Goal: Information Seeking & Learning: Learn about a topic

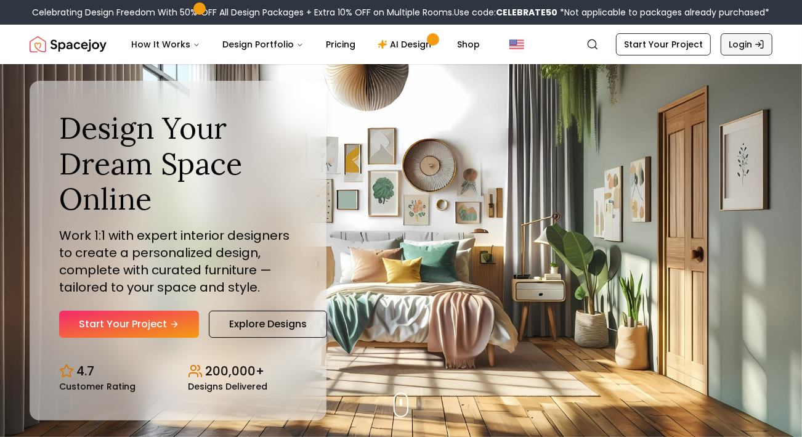
drag, startPoint x: 0, startPoint y: 0, endPoint x: 736, endPoint y: 39, distance: 736.7
click at [736, 39] on link "Login" at bounding box center [747, 44] width 52 height 22
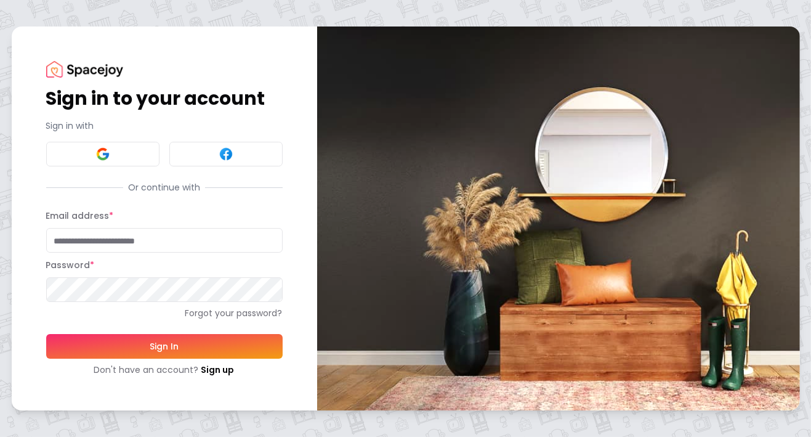
click at [168, 240] on input "Email address *" at bounding box center [164, 240] width 237 height 25
type input "**********"
click at [139, 337] on button "Sign In" at bounding box center [164, 346] width 237 height 25
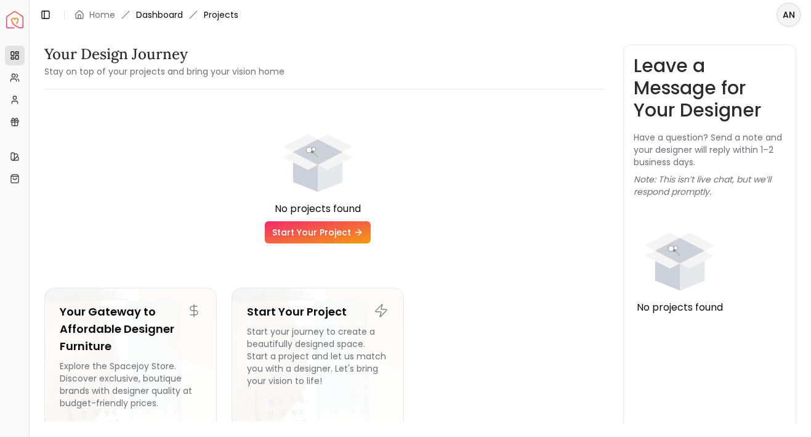
click at [171, 16] on link "Dashboard" at bounding box center [159, 15] width 47 height 12
click at [105, 15] on link "Home" at bounding box center [102, 15] width 26 height 12
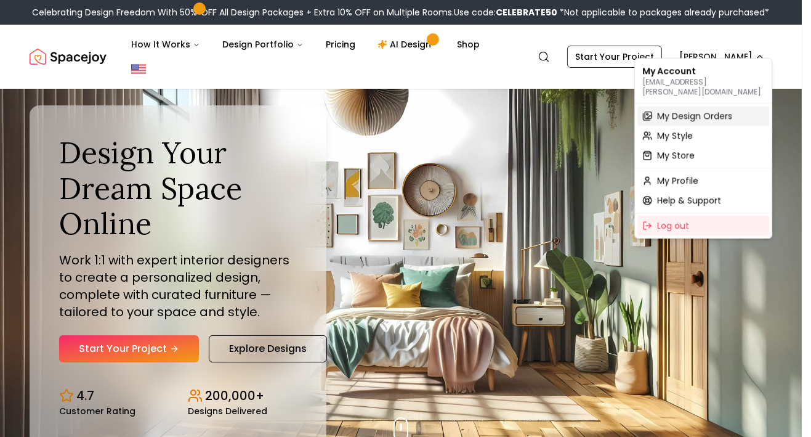
click at [662, 110] on span "My Design Orders" at bounding box center [694, 116] width 75 height 12
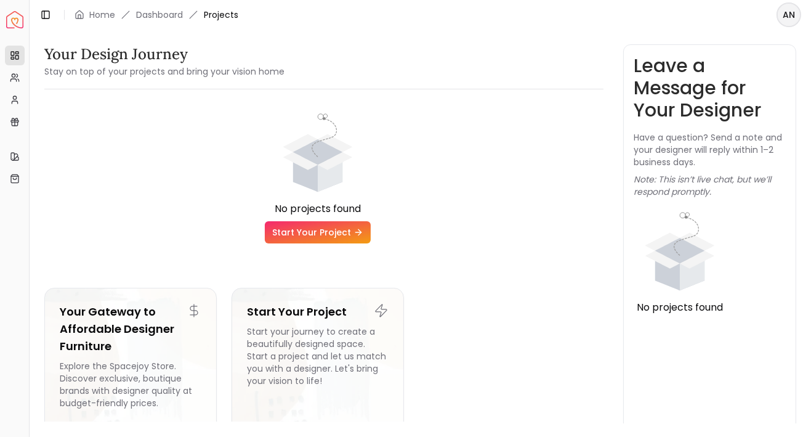
click at [792, 15] on html "Spacejoy Dashboard Overview Projects My Referrals My Profile Gift Card Balance …" at bounding box center [405, 218] width 811 height 437
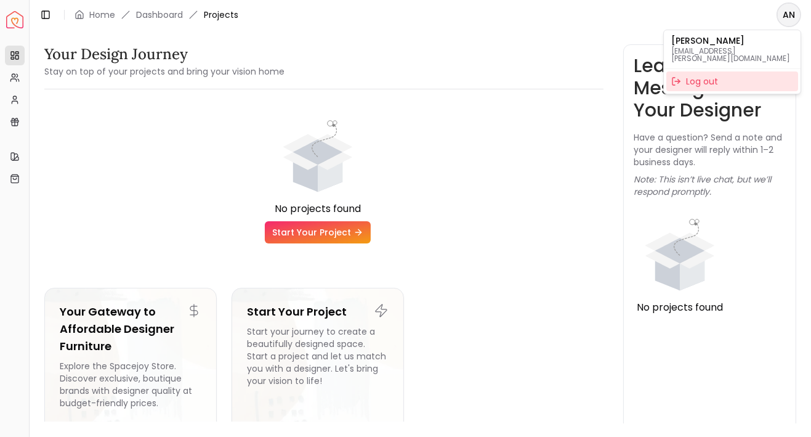
click at [700, 76] on div "Log out" at bounding box center [733, 81] width 132 height 20
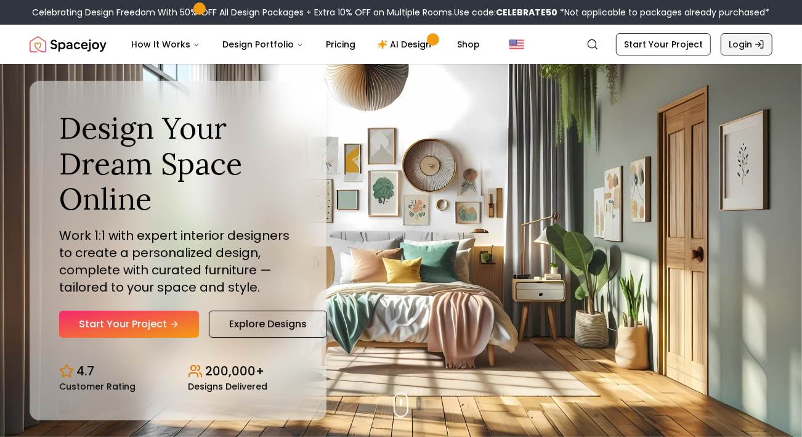
click at [748, 45] on link "Login" at bounding box center [747, 44] width 52 height 22
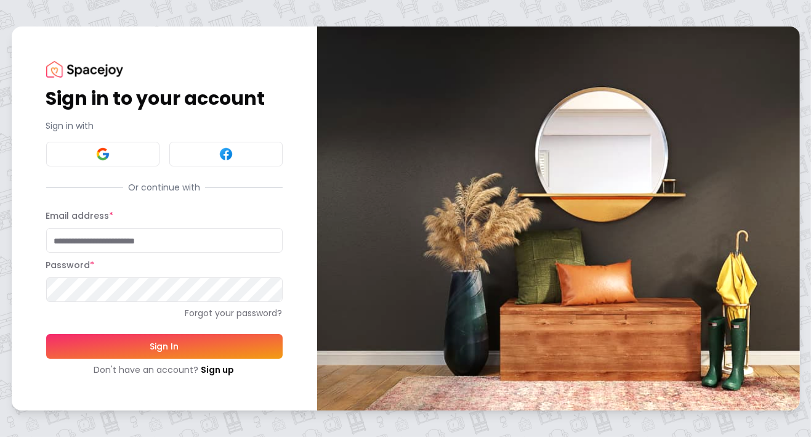
click at [148, 232] on input "Email address *" at bounding box center [164, 240] width 237 height 25
click at [134, 162] on button at bounding box center [102, 154] width 113 height 25
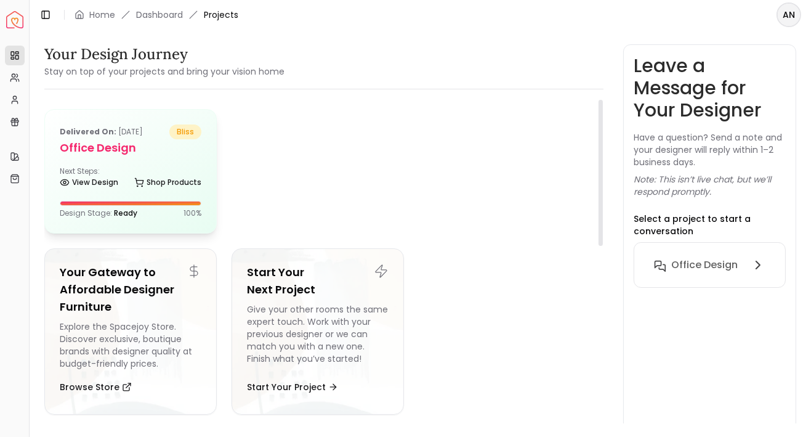
click at [104, 168] on div "Next Steps: View Design Shop Products" at bounding box center [131, 178] width 142 height 25
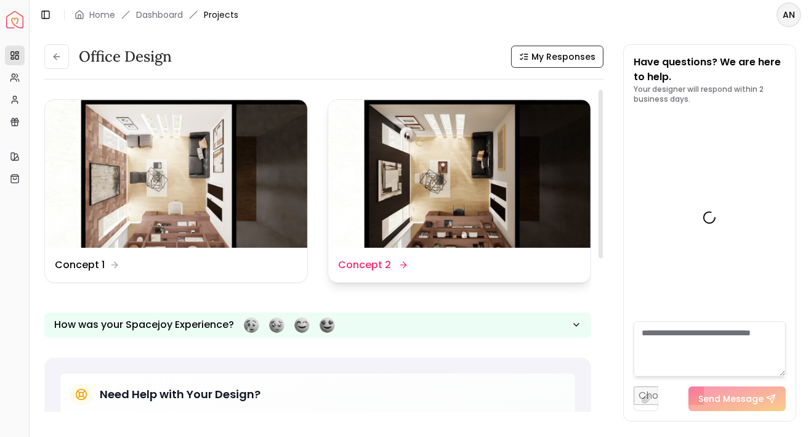
scroll to position [2288, 0]
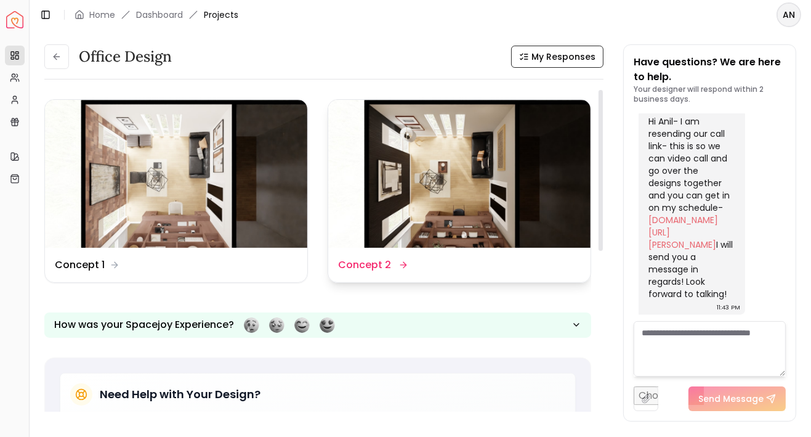
click at [420, 160] on img at bounding box center [459, 174] width 262 height 148
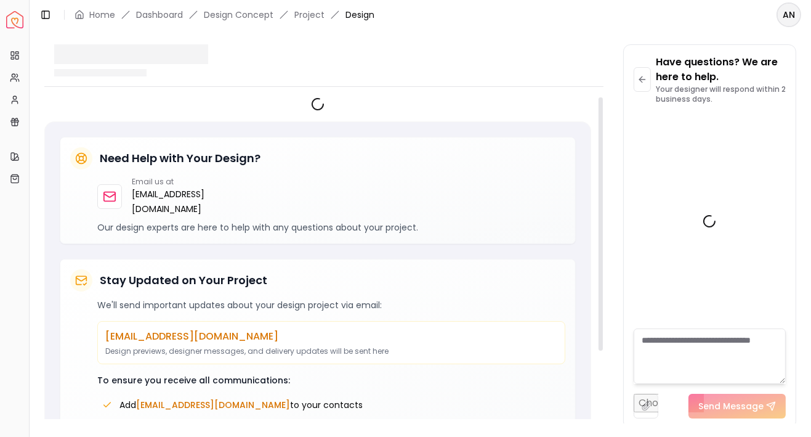
scroll to position [2278, 0]
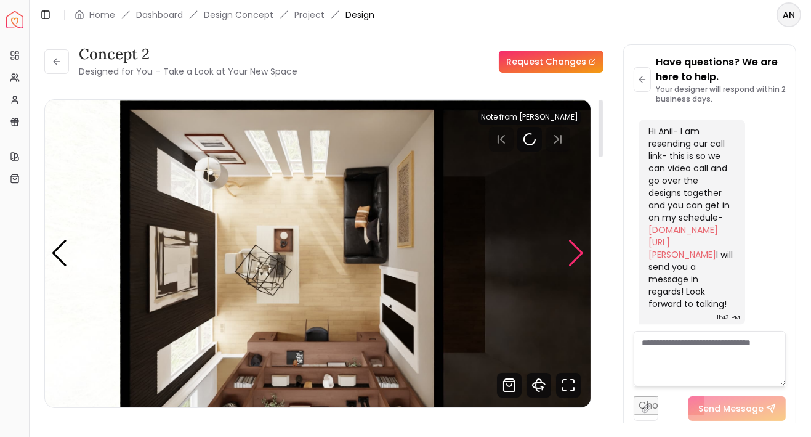
click at [575, 253] on div "Next slide" at bounding box center [576, 253] width 17 height 27
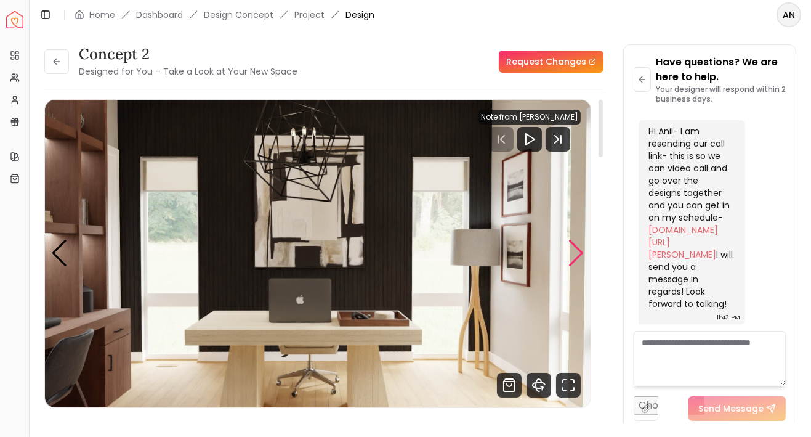
click at [575, 253] on div "Next slide" at bounding box center [576, 253] width 17 height 27
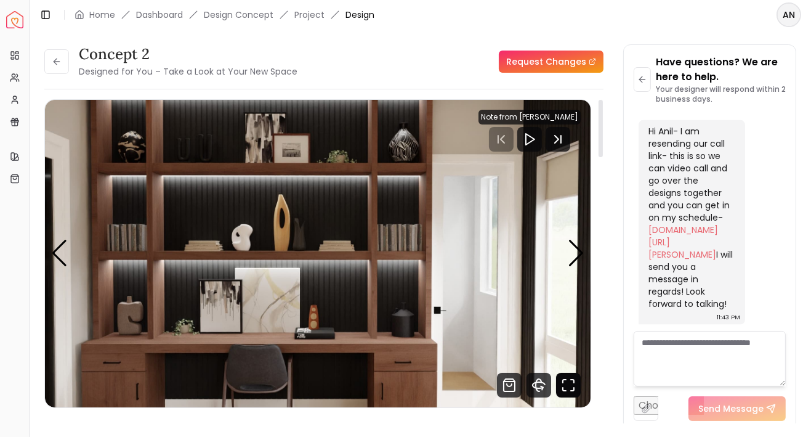
click at [565, 380] on icon "Fullscreen" at bounding box center [564, 381] width 3 height 3
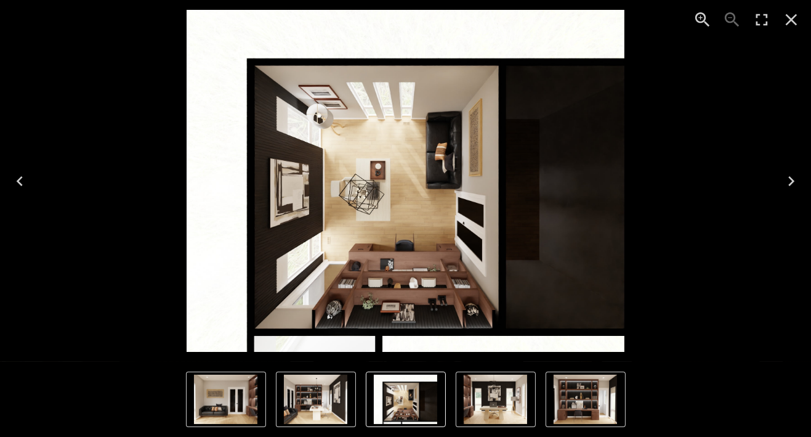
click at [792, 192] on button "Next" at bounding box center [791, 180] width 39 height 49
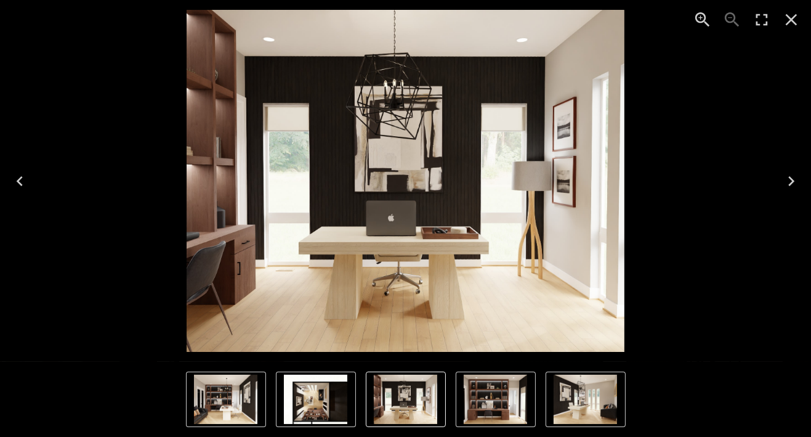
click at [792, 191] on button "Next" at bounding box center [791, 180] width 39 height 49
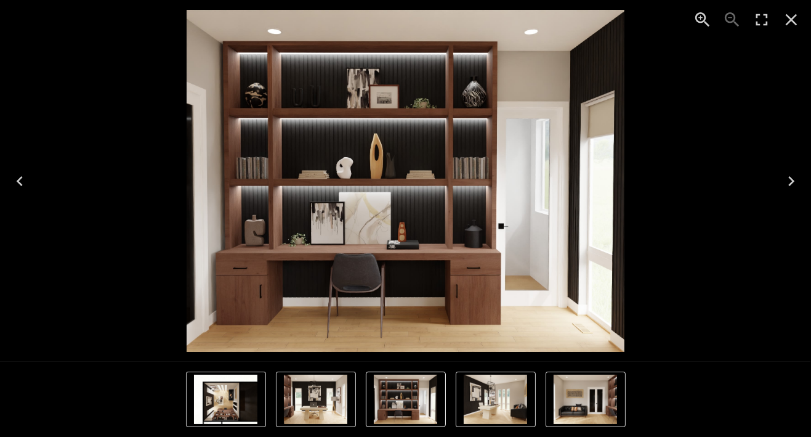
click at [790, 186] on icon "Next" at bounding box center [792, 181] width 20 height 20
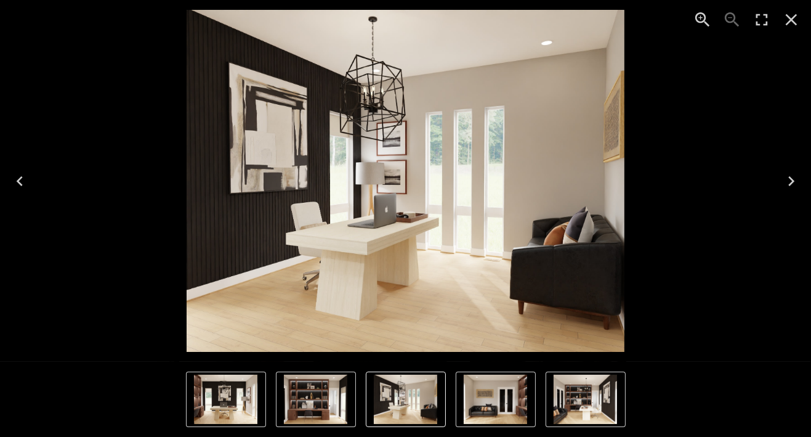
click at [790, 186] on icon "Next" at bounding box center [792, 181] width 20 height 20
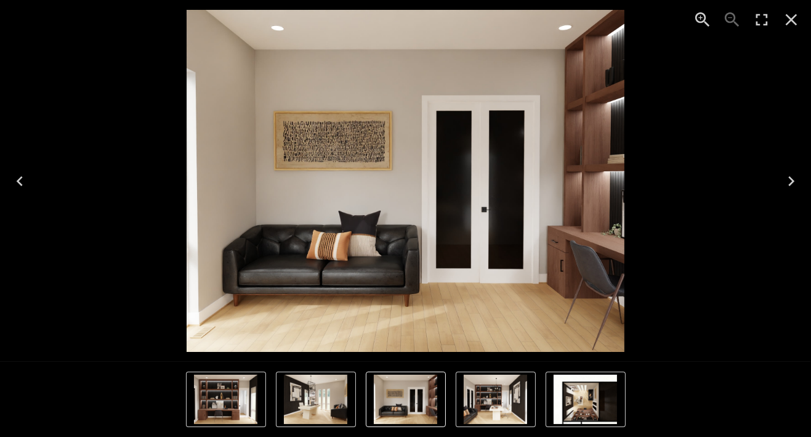
click at [790, 186] on icon "Next" at bounding box center [792, 181] width 20 height 20
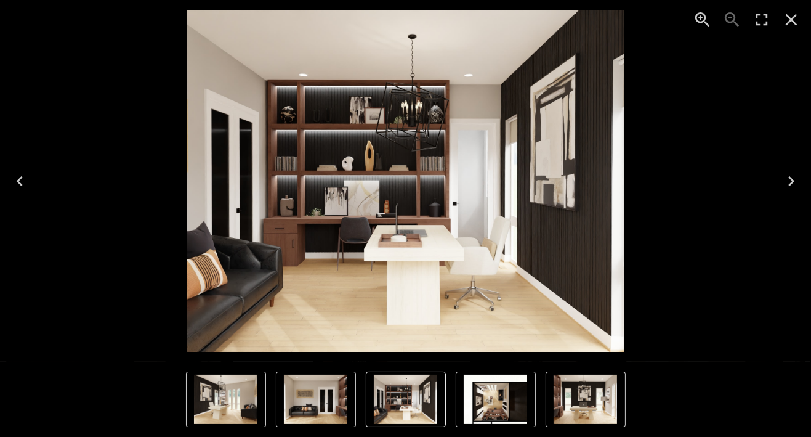
click at [790, 186] on icon "Next" at bounding box center [792, 181] width 20 height 20
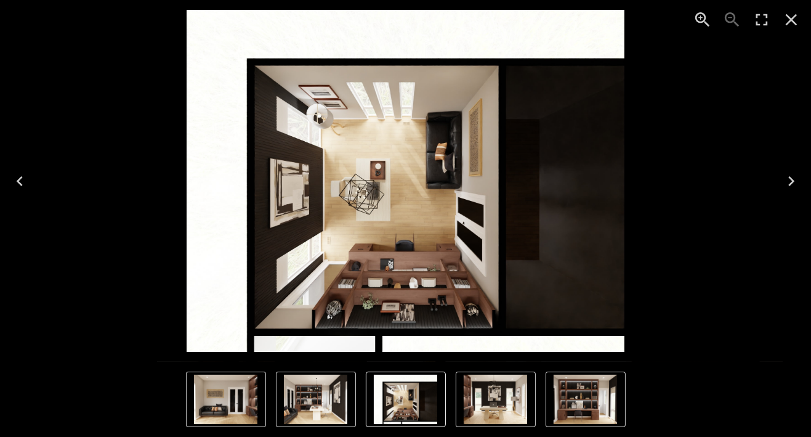
click at [790, 186] on icon "Next" at bounding box center [792, 181] width 20 height 20
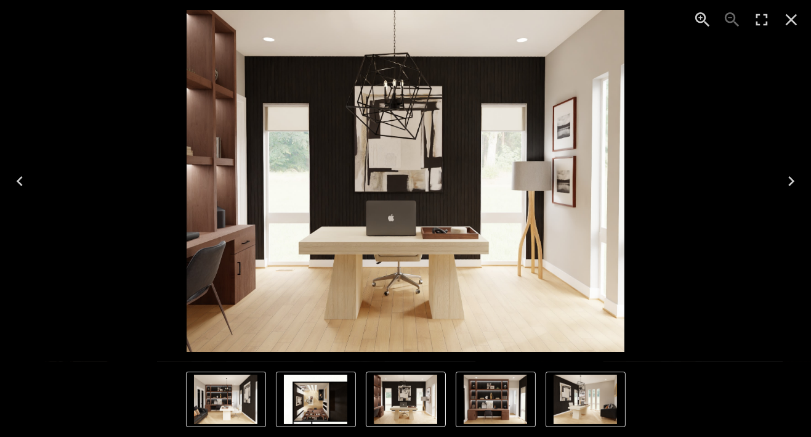
click at [790, 186] on icon "Next" at bounding box center [792, 181] width 20 height 20
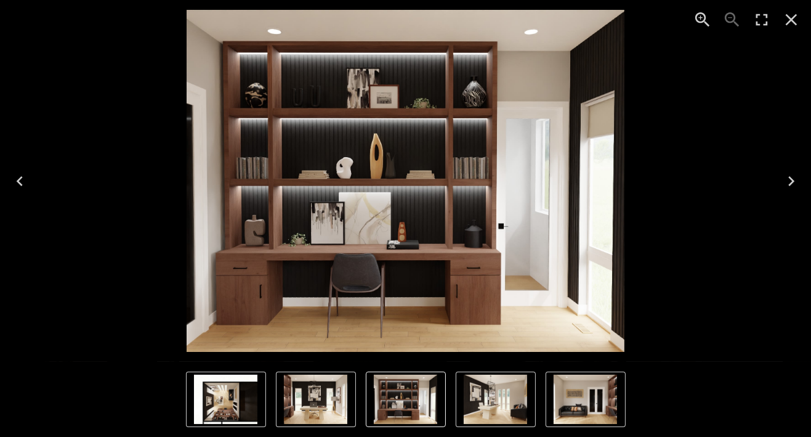
click at [792, 15] on icon "Close" at bounding box center [792, 20] width 20 height 20
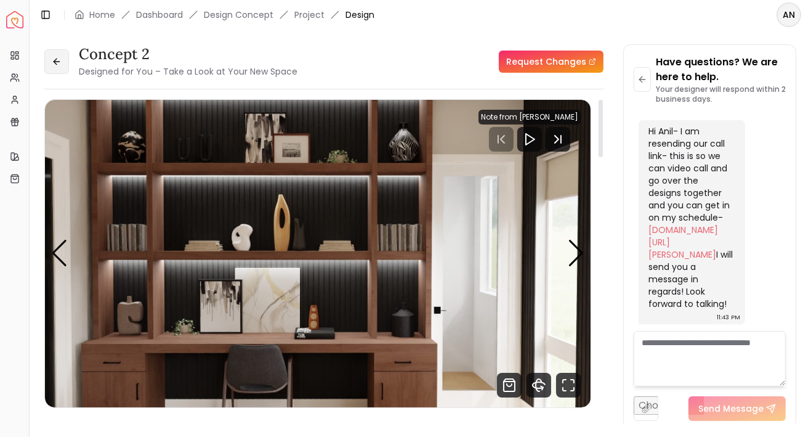
click at [54, 66] on icon at bounding box center [57, 62] width 10 height 10
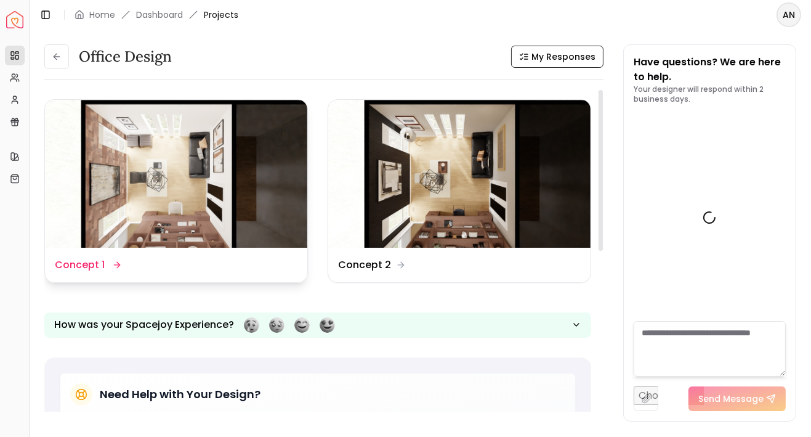
scroll to position [2288, 0]
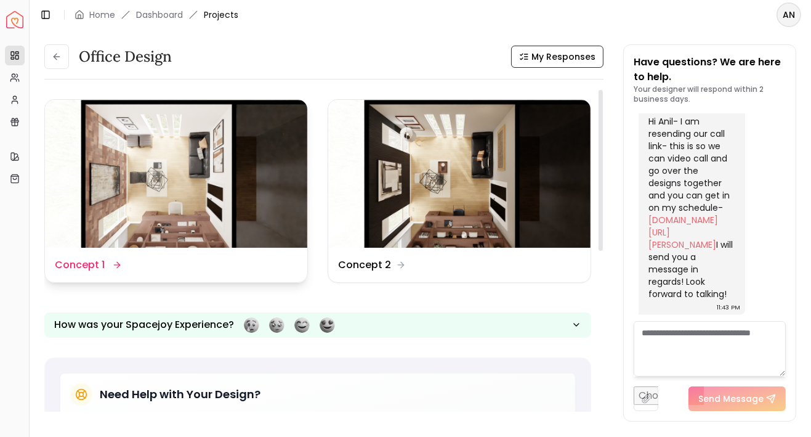
click at [185, 179] on img at bounding box center [176, 174] width 262 height 148
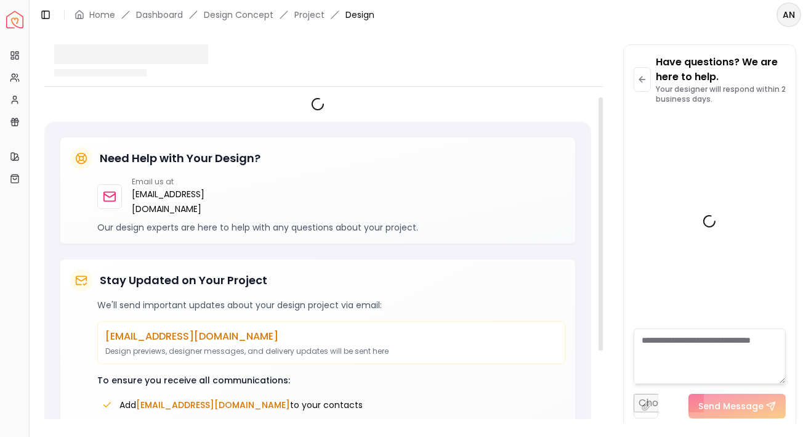
scroll to position [2278, 0]
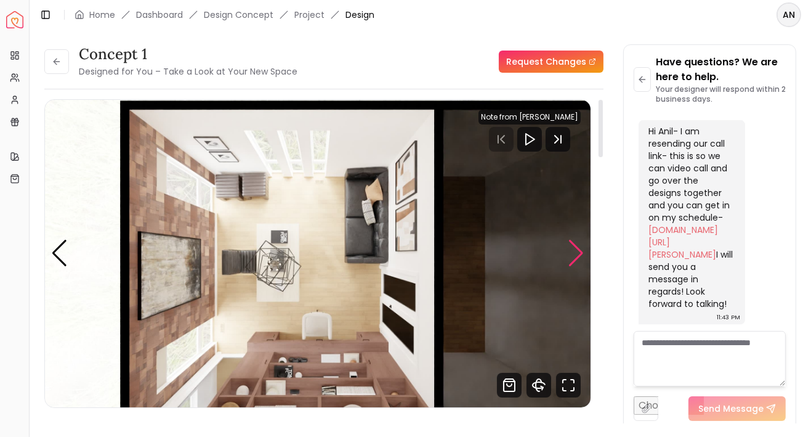
click at [575, 254] on div "Next slide" at bounding box center [576, 253] width 17 height 27
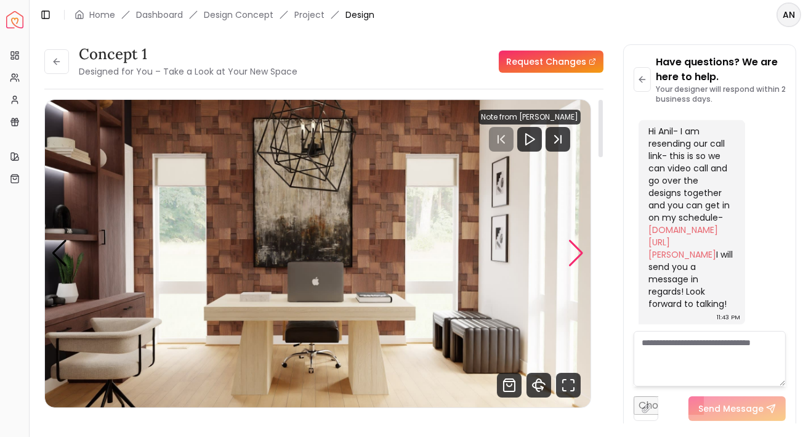
click at [575, 254] on div "Next slide" at bounding box center [576, 253] width 17 height 27
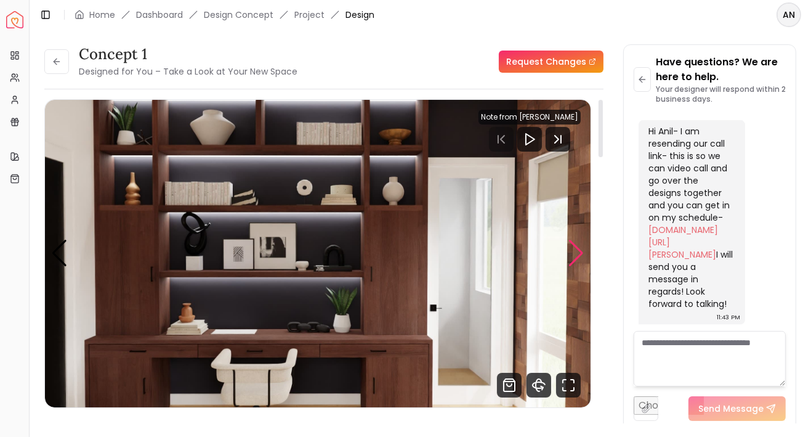
click at [575, 254] on div "Next slide" at bounding box center [576, 253] width 17 height 27
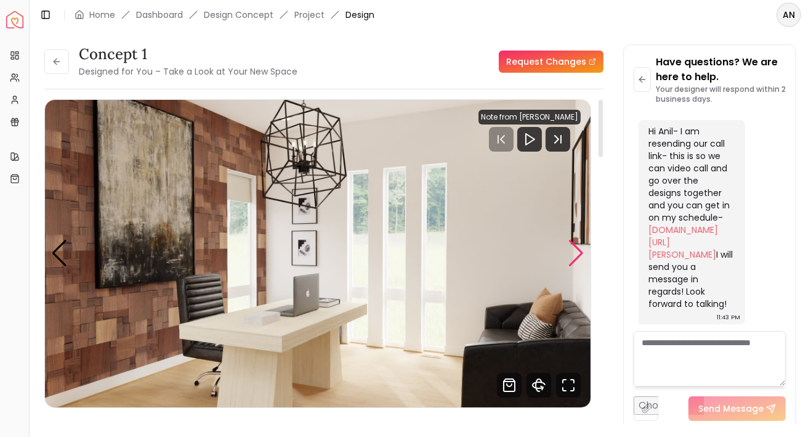
click at [575, 254] on div "Next slide" at bounding box center [576, 253] width 17 height 27
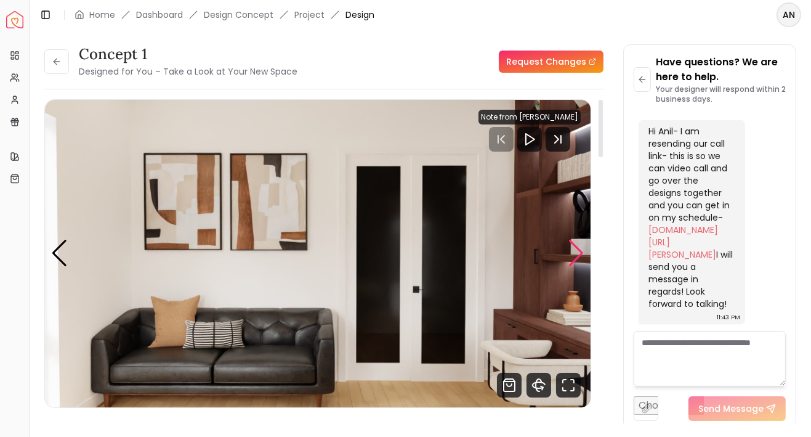
click at [575, 254] on div "Next slide" at bounding box center [576, 253] width 17 height 27
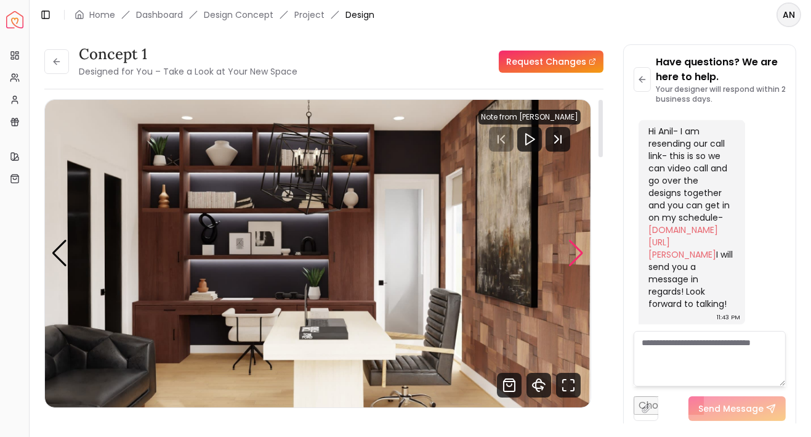
click at [575, 254] on div "Next slide" at bounding box center [576, 253] width 17 height 27
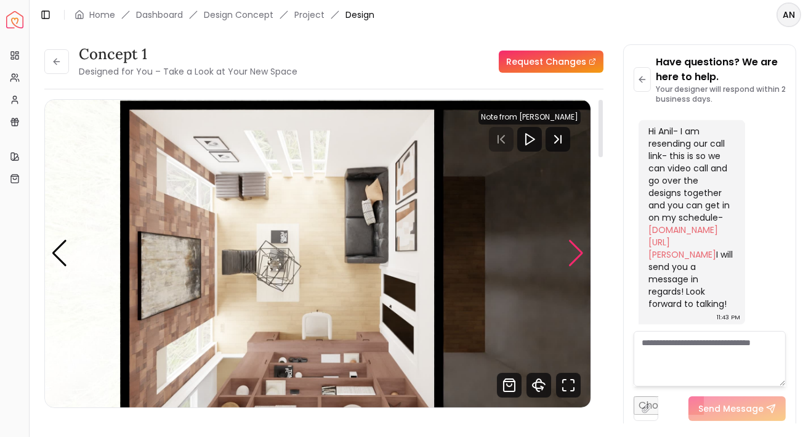
click at [575, 254] on div "Next slide" at bounding box center [576, 253] width 17 height 27
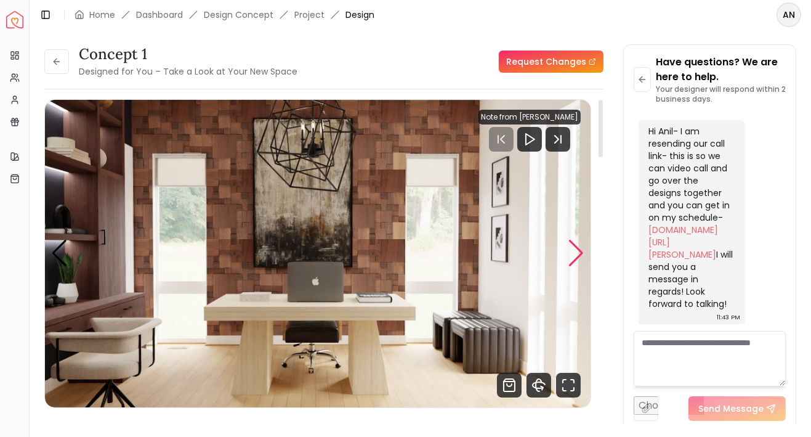
click at [575, 254] on div "Next slide" at bounding box center [576, 253] width 17 height 27
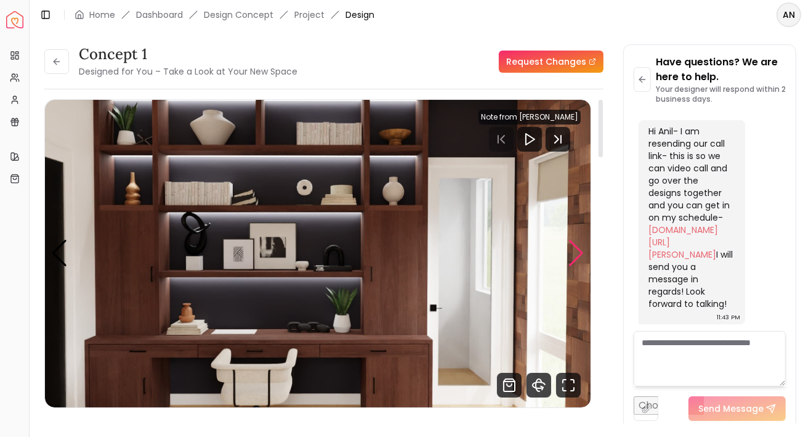
click at [575, 254] on div "Next slide" at bounding box center [576, 253] width 17 height 27
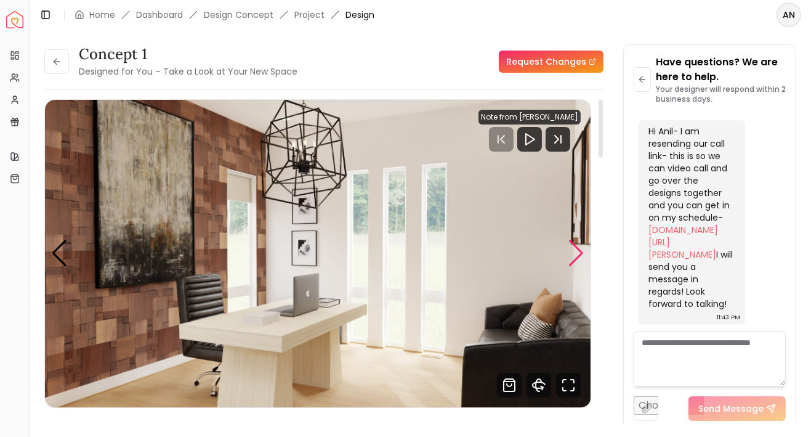
click at [575, 254] on div "Next slide" at bounding box center [576, 253] width 17 height 27
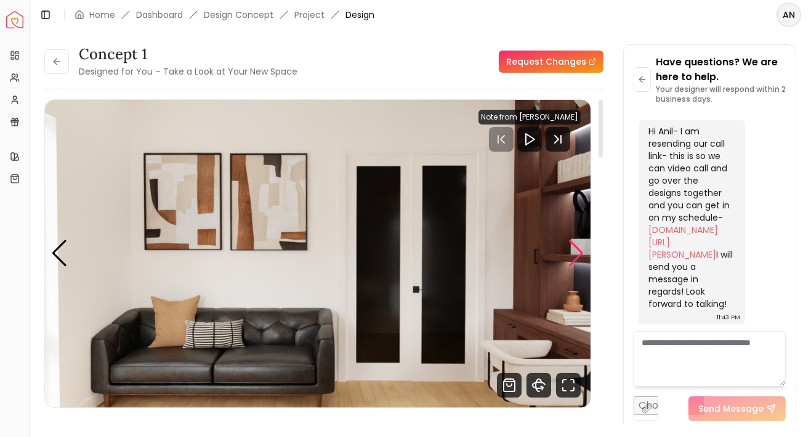
click at [575, 254] on div "Next slide" at bounding box center [576, 253] width 17 height 27
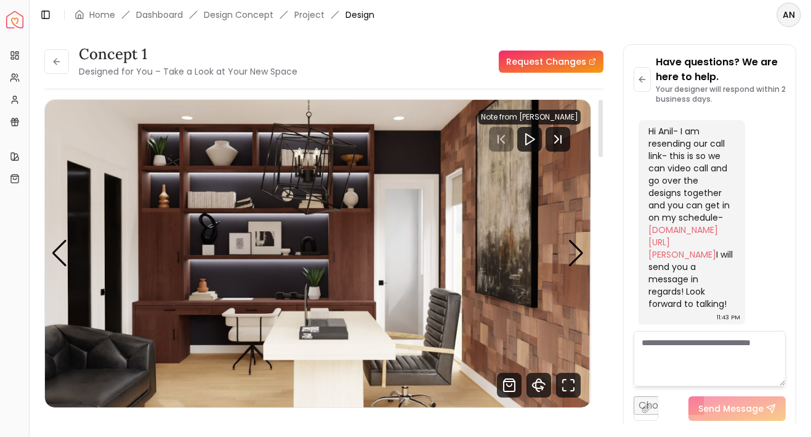
click at [609, 333] on div "Concept 1 Designed for You – Take a Look at Your New Space Request Changes Conc…" at bounding box center [420, 226] width 752 height 364
click at [580, 264] on div "Next slide" at bounding box center [576, 253] width 17 height 27
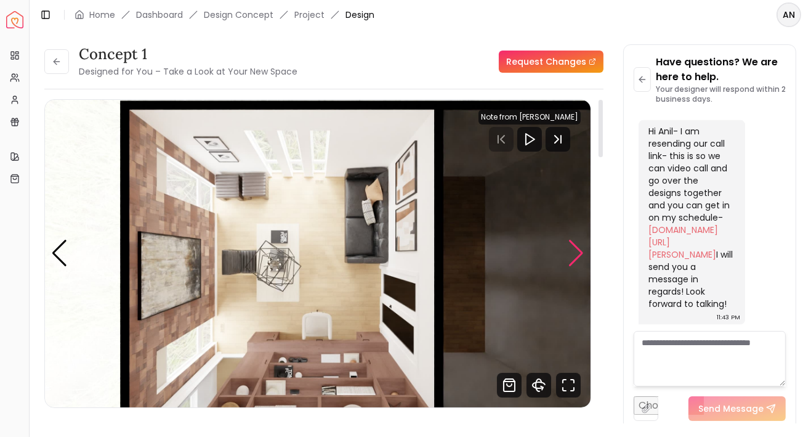
click at [580, 264] on div "Next slide" at bounding box center [576, 253] width 17 height 27
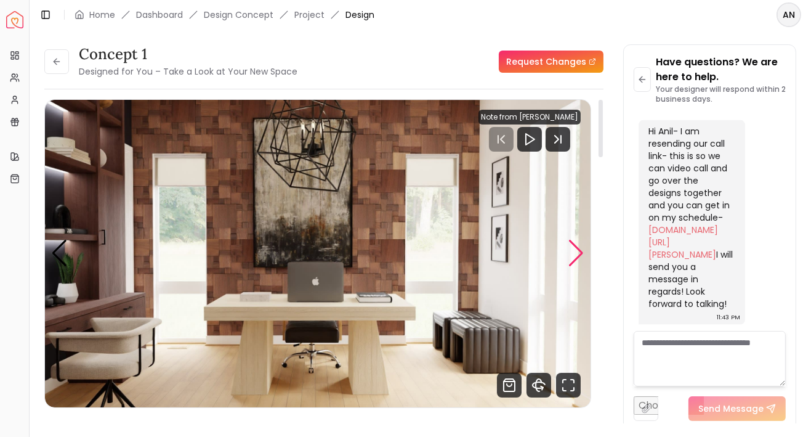
click at [580, 264] on div "Next slide" at bounding box center [576, 253] width 17 height 27
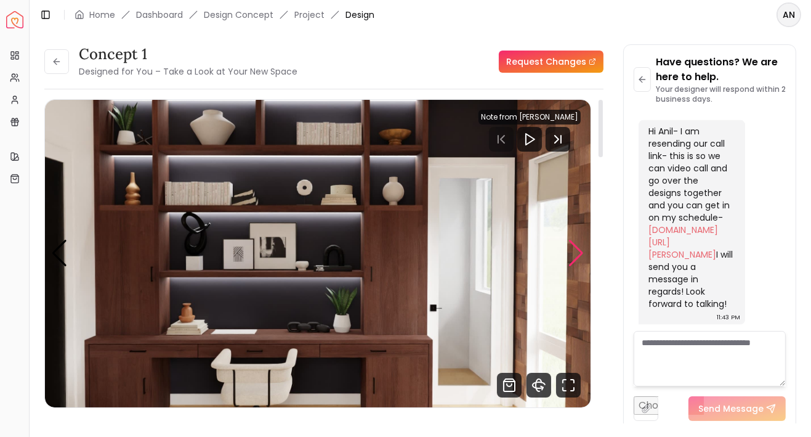
click at [580, 264] on div "Next slide" at bounding box center [576, 253] width 17 height 27
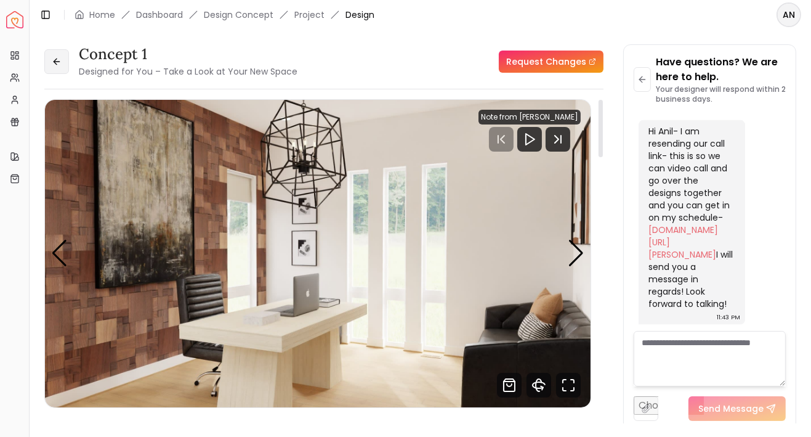
click at [59, 68] on button at bounding box center [56, 61] width 25 height 25
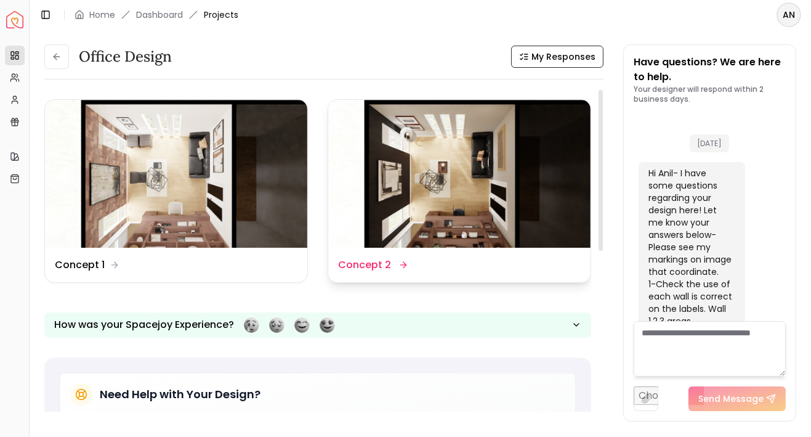
scroll to position [2288, 0]
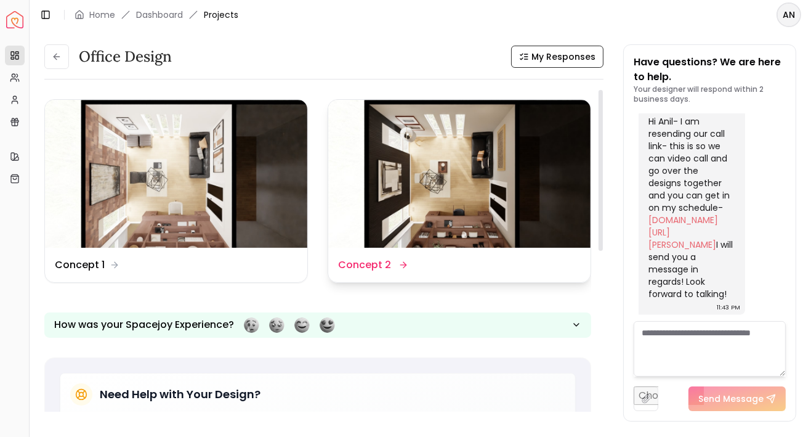
click at [434, 176] on img at bounding box center [459, 174] width 262 height 148
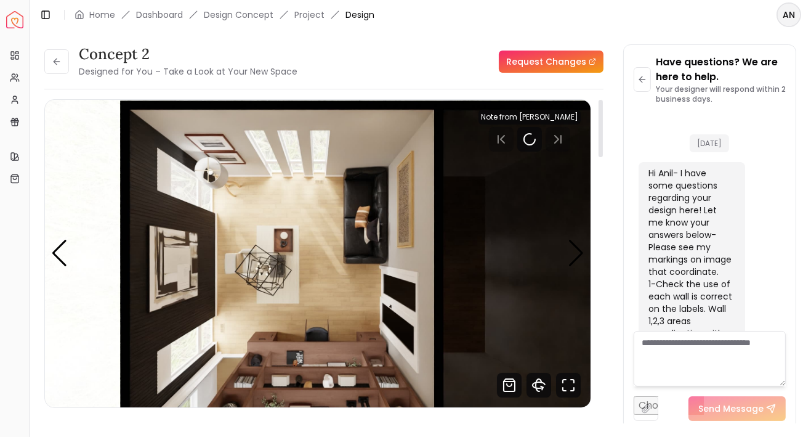
scroll to position [2278, 0]
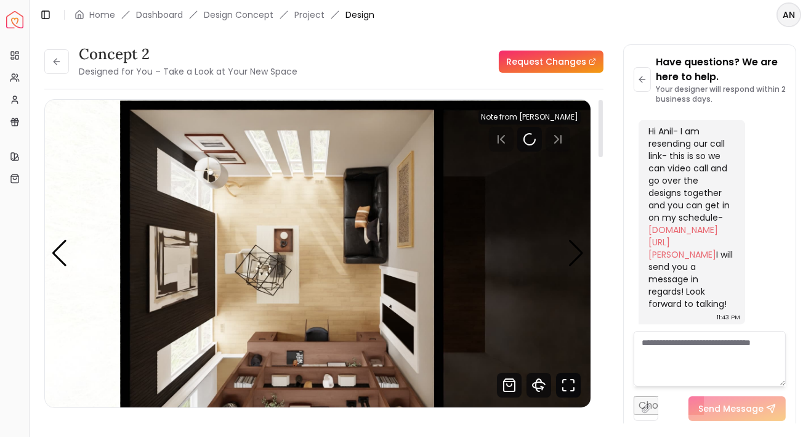
click at [569, 392] on icon "Fullscreen" at bounding box center [568, 385] width 25 height 25
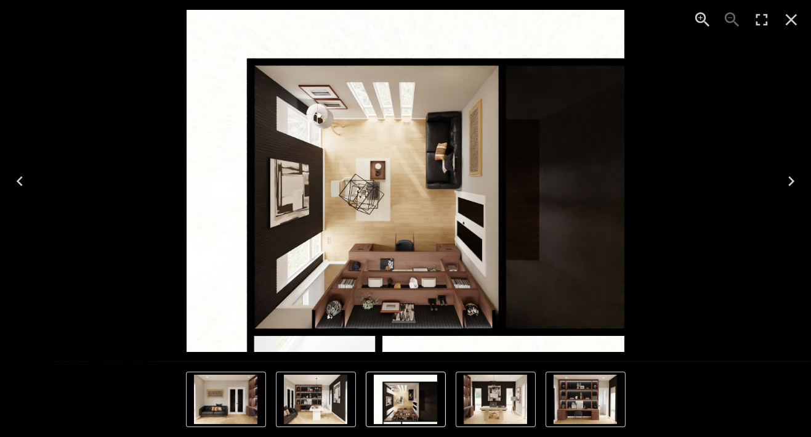
click at [789, 183] on icon "Next" at bounding box center [792, 181] width 20 height 20
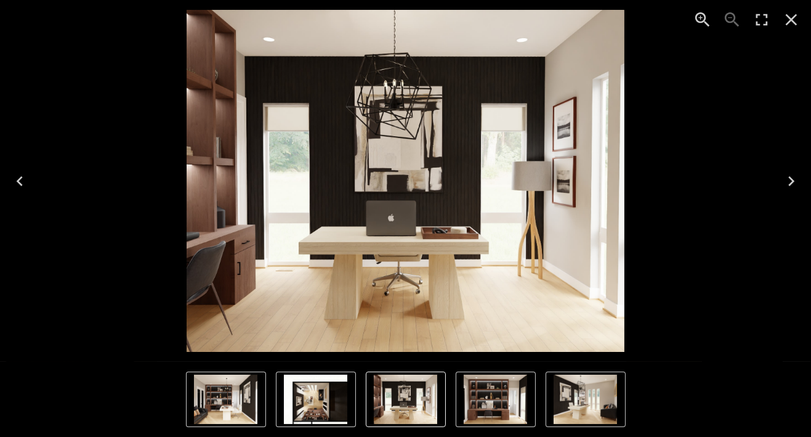
click at [789, 183] on icon "Next" at bounding box center [792, 181] width 20 height 20
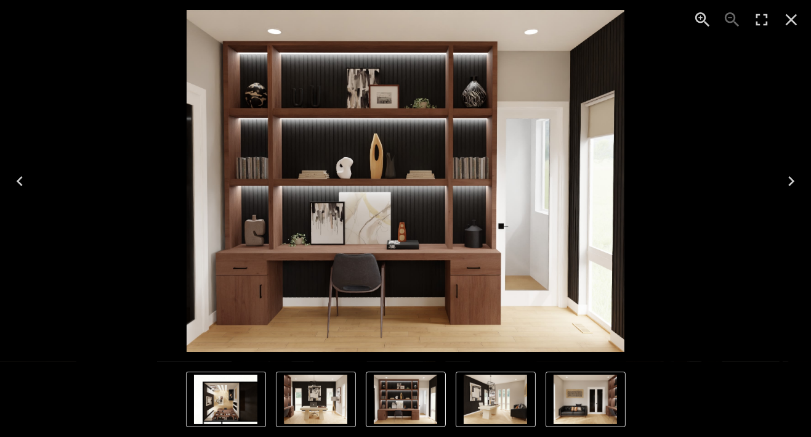
click at [378, 332] on img "3 of 6" at bounding box center [405, 181] width 437 height 342
click at [788, 184] on icon "Next" at bounding box center [792, 181] width 20 height 20
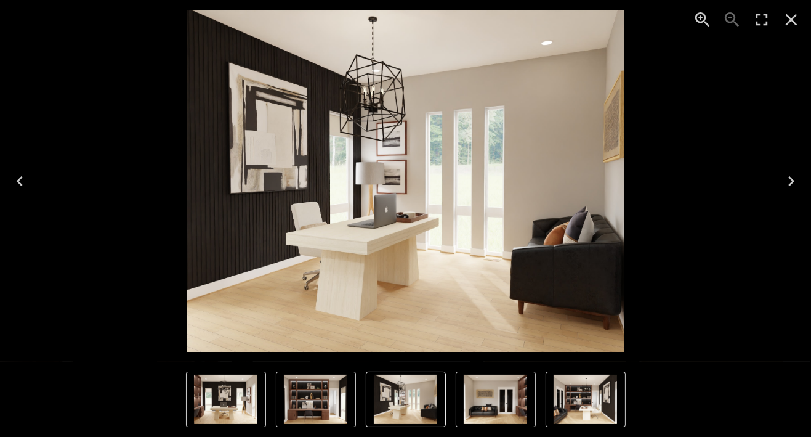
click at [788, 184] on icon "Next" at bounding box center [792, 181] width 20 height 20
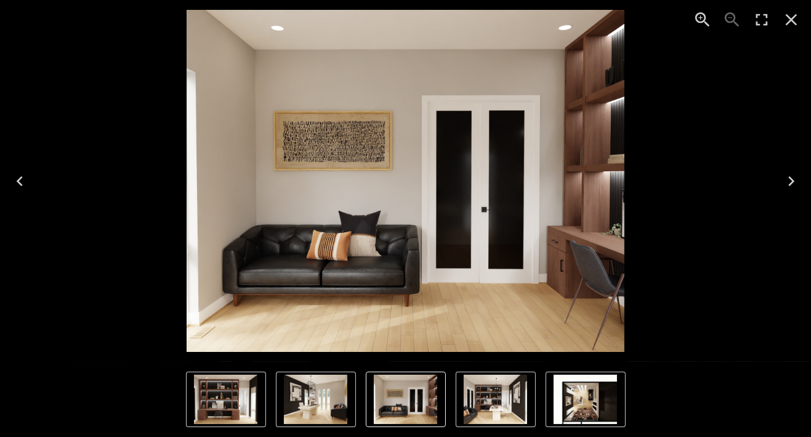
click at [788, 184] on icon "Next" at bounding box center [792, 181] width 20 height 20
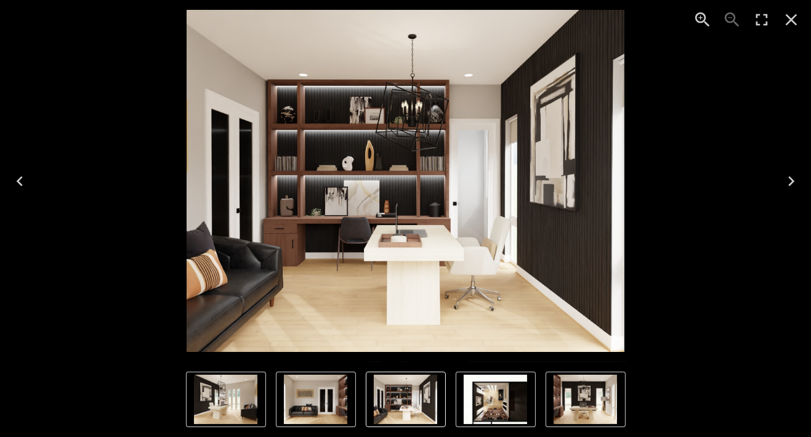
click at [788, 184] on icon "Next" at bounding box center [792, 181] width 20 height 20
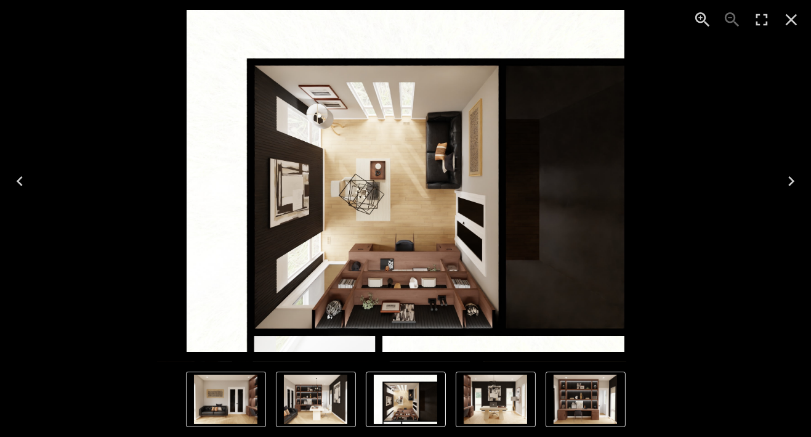
click at [788, 184] on icon "Next" at bounding box center [792, 181] width 20 height 20
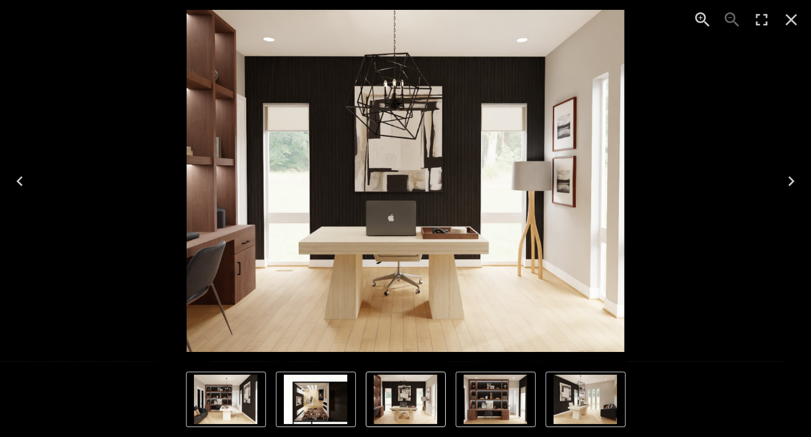
click at [788, 184] on icon "Next" at bounding box center [792, 181] width 20 height 20
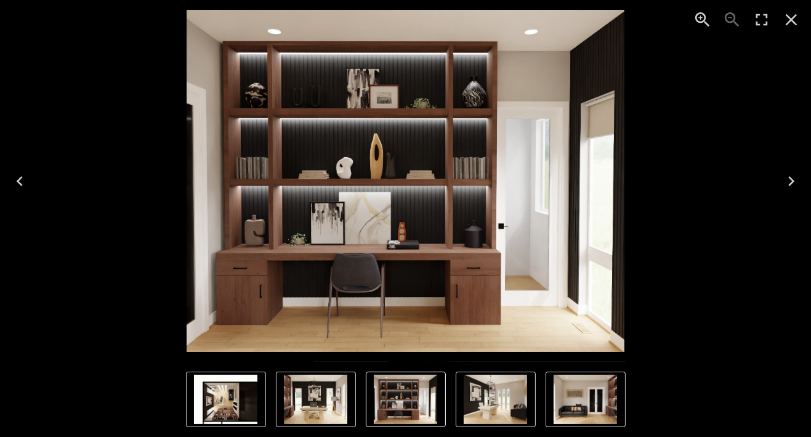
click at [787, 185] on icon "Next" at bounding box center [792, 181] width 20 height 20
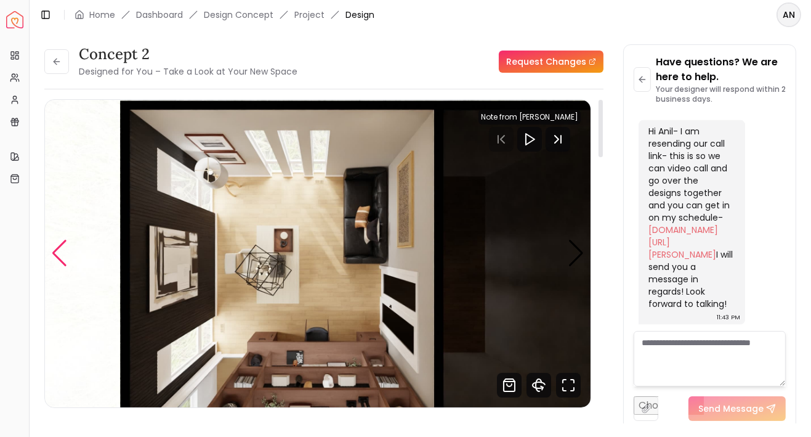
click at [52, 256] on div "Previous slide" at bounding box center [59, 253] width 17 height 27
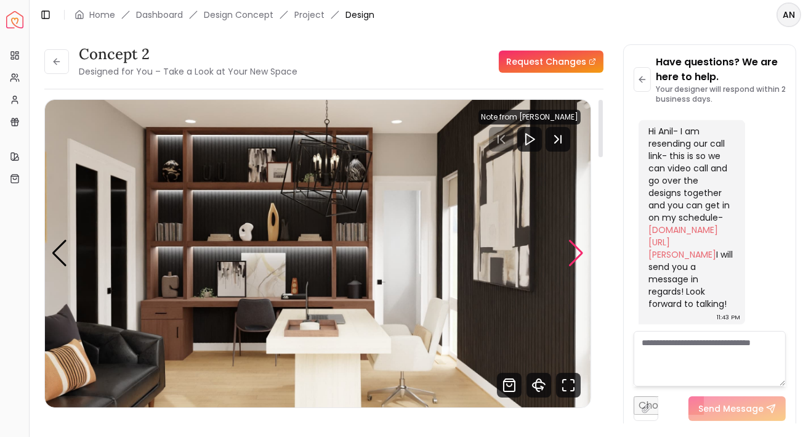
click at [575, 246] on div "Next slide" at bounding box center [576, 253] width 17 height 27
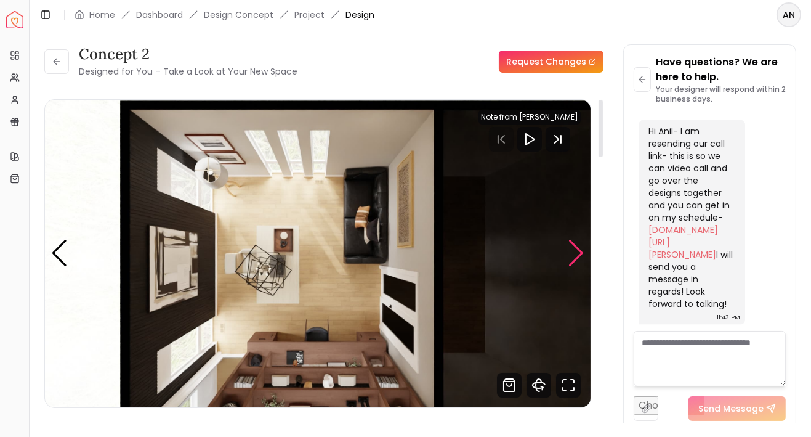
click at [575, 246] on div "Next slide" at bounding box center [576, 253] width 17 height 27
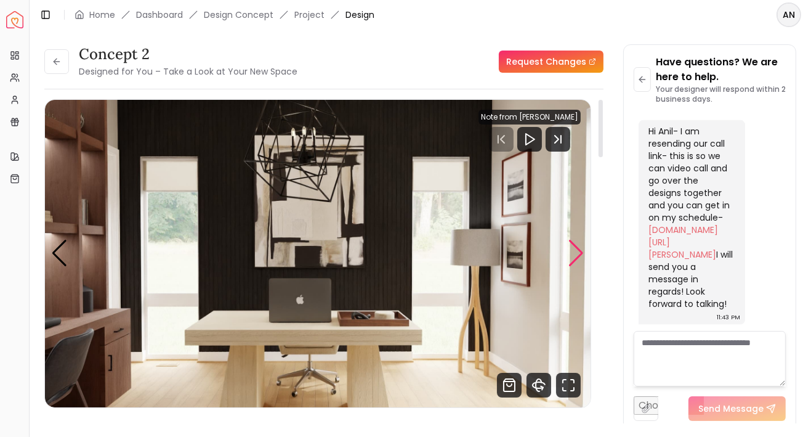
click at [575, 246] on div "Next slide" at bounding box center [576, 253] width 17 height 27
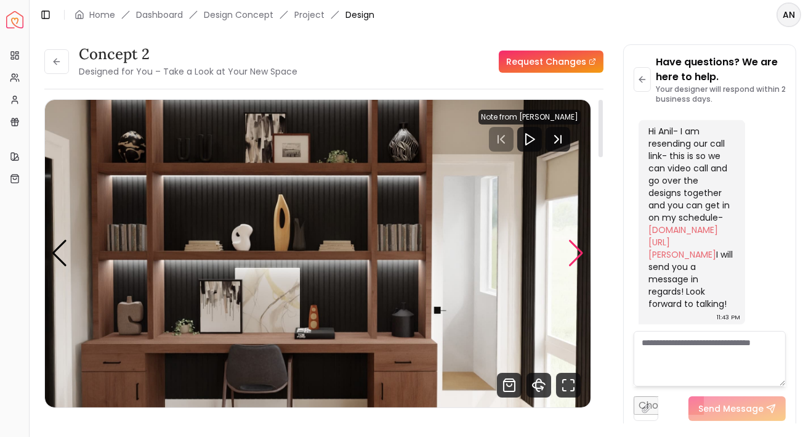
click at [575, 246] on div "Next slide" at bounding box center [576, 253] width 17 height 27
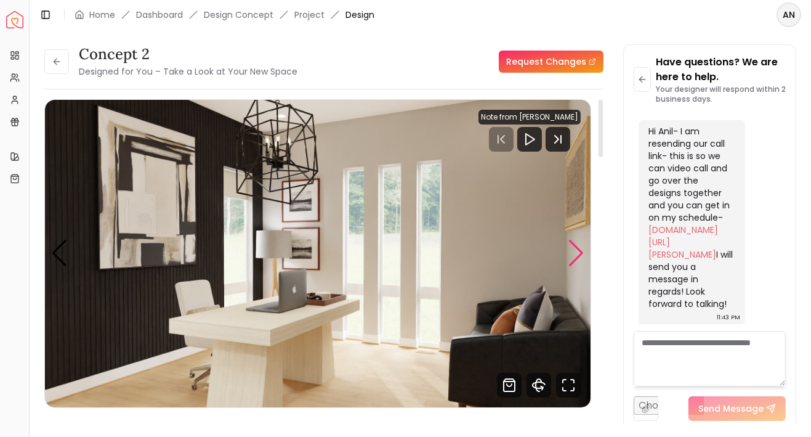
click at [575, 246] on div "Next slide" at bounding box center [576, 253] width 17 height 27
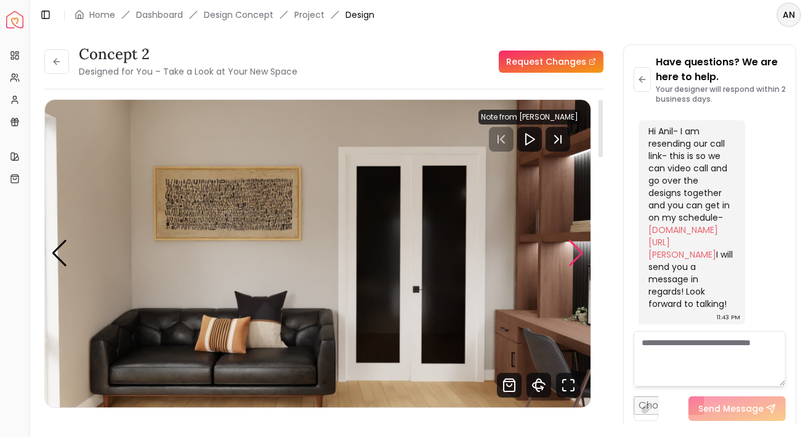
click at [575, 246] on div "Next slide" at bounding box center [576, 253] width 17 height 27
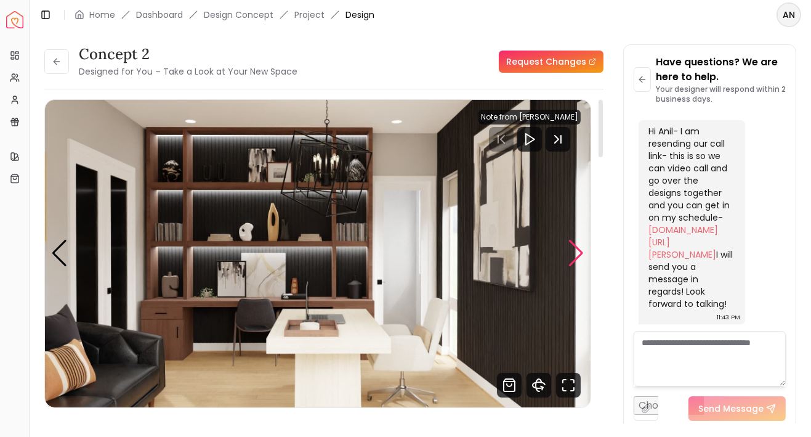
click at [575, 246] on div "Next slide" at bounding box center [576, 253] width 17 height 27
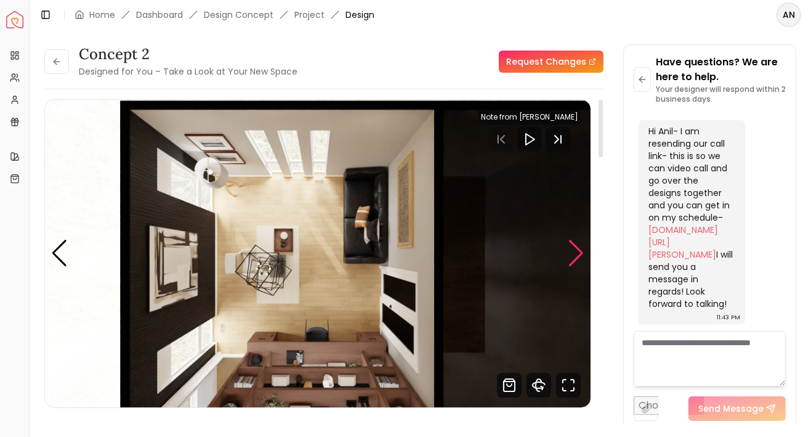
click at [575, 246] on div "Next slide" at bounding box center [576, 253] width 17 height 27
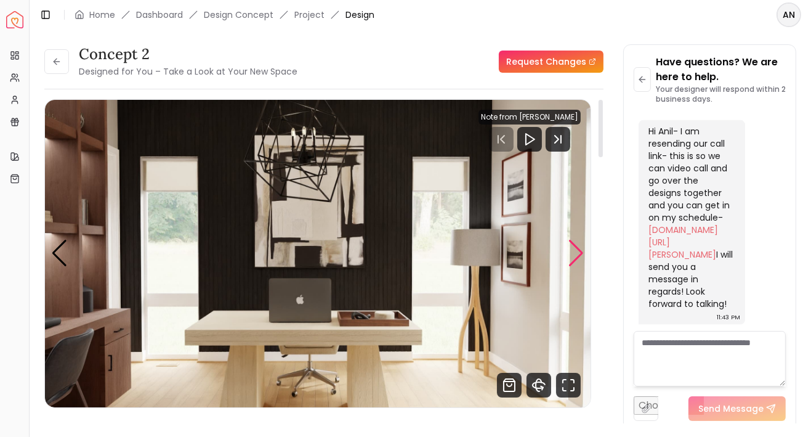
click at [575, 246] on div "Next slide" at bounding box center [576, 253] width 17 height 27
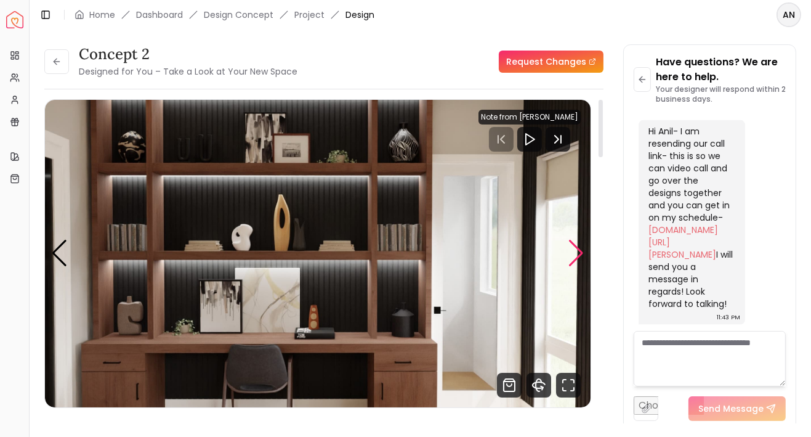
click at [575, 246] on div "Next slide" at bounding box center [576, 253] width 17 height 27
